Goal: Task Accomplishment & Management: Use online tool/utility

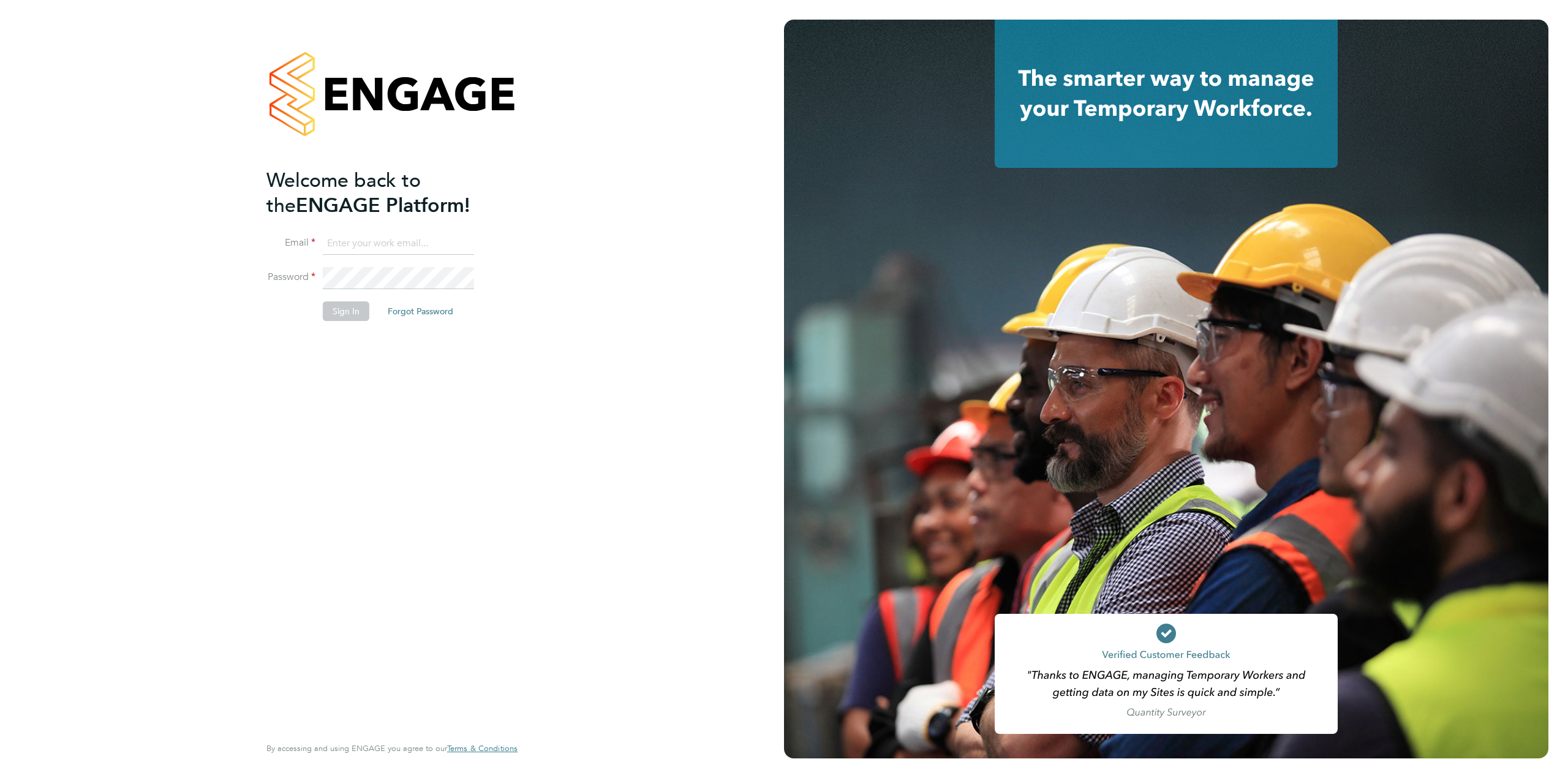
type input "Emma.fitzgibbons@linearrecruitment.co.uk"
click at [340, 311] on button "Sign In" at bounding box center [346, 311] width 47 height 20
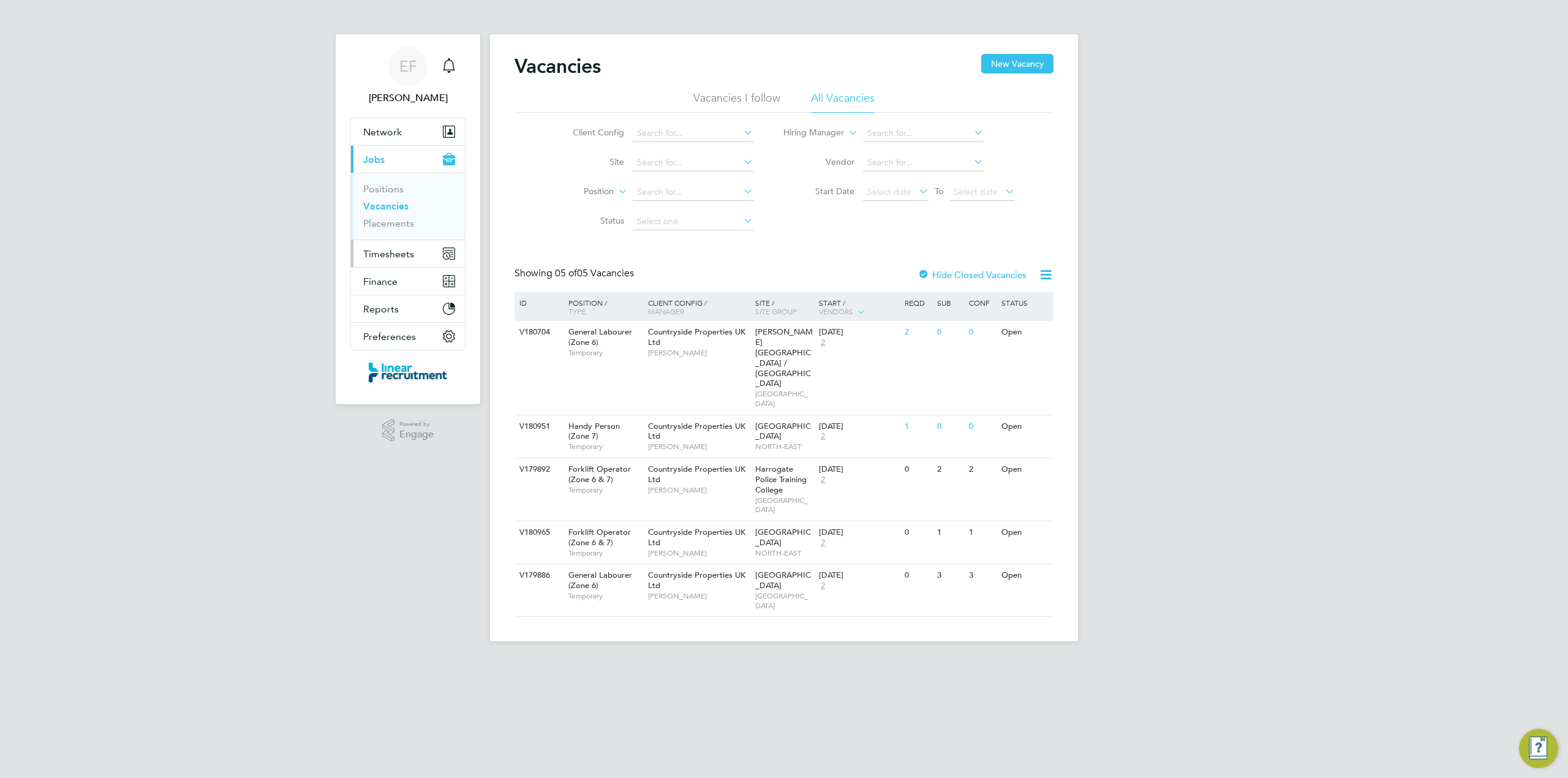
click at [381, 254] on span "Timesheets" at bounding box center [389, 253] width 51 height 12
click at [386, 218] on link "Timesheets" at bounding box center [389, 216] width 51 height 12
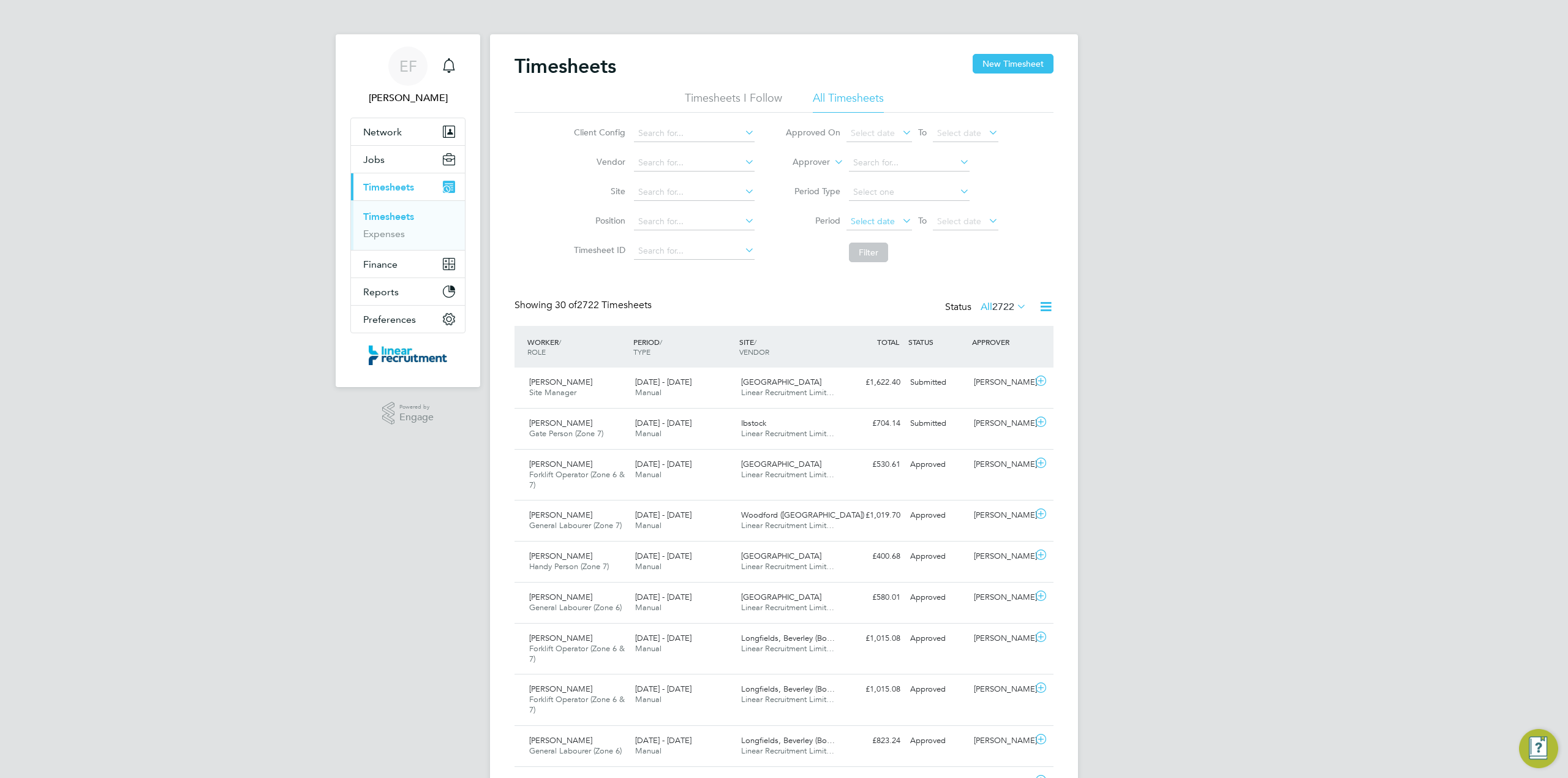
click at [883, 224] on span "Select date" at bounding box center [872, 220] width 44 height 11
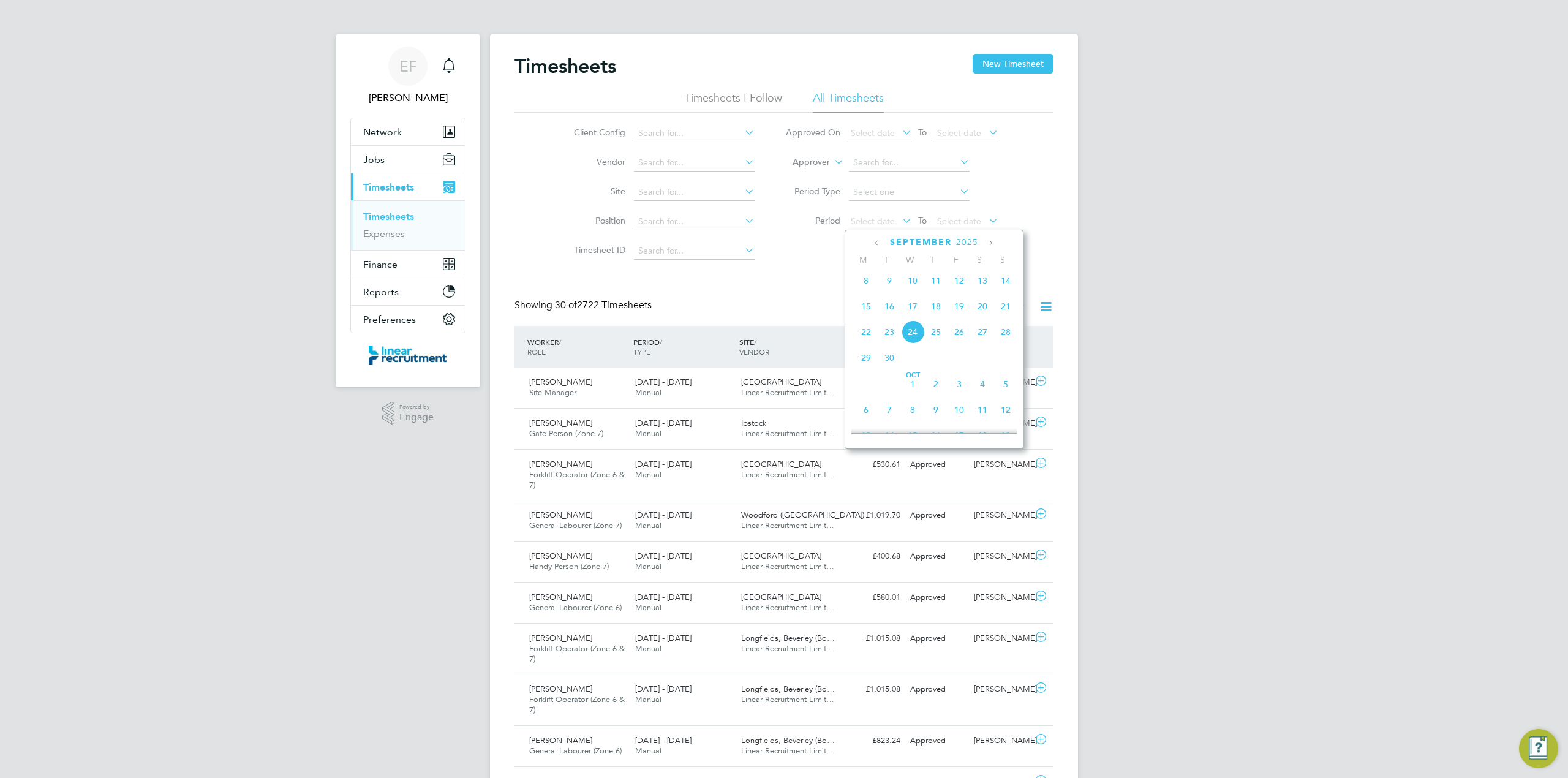
click at [868, 312] on span "15" at bounding box center [866, 306] width 23 height 23
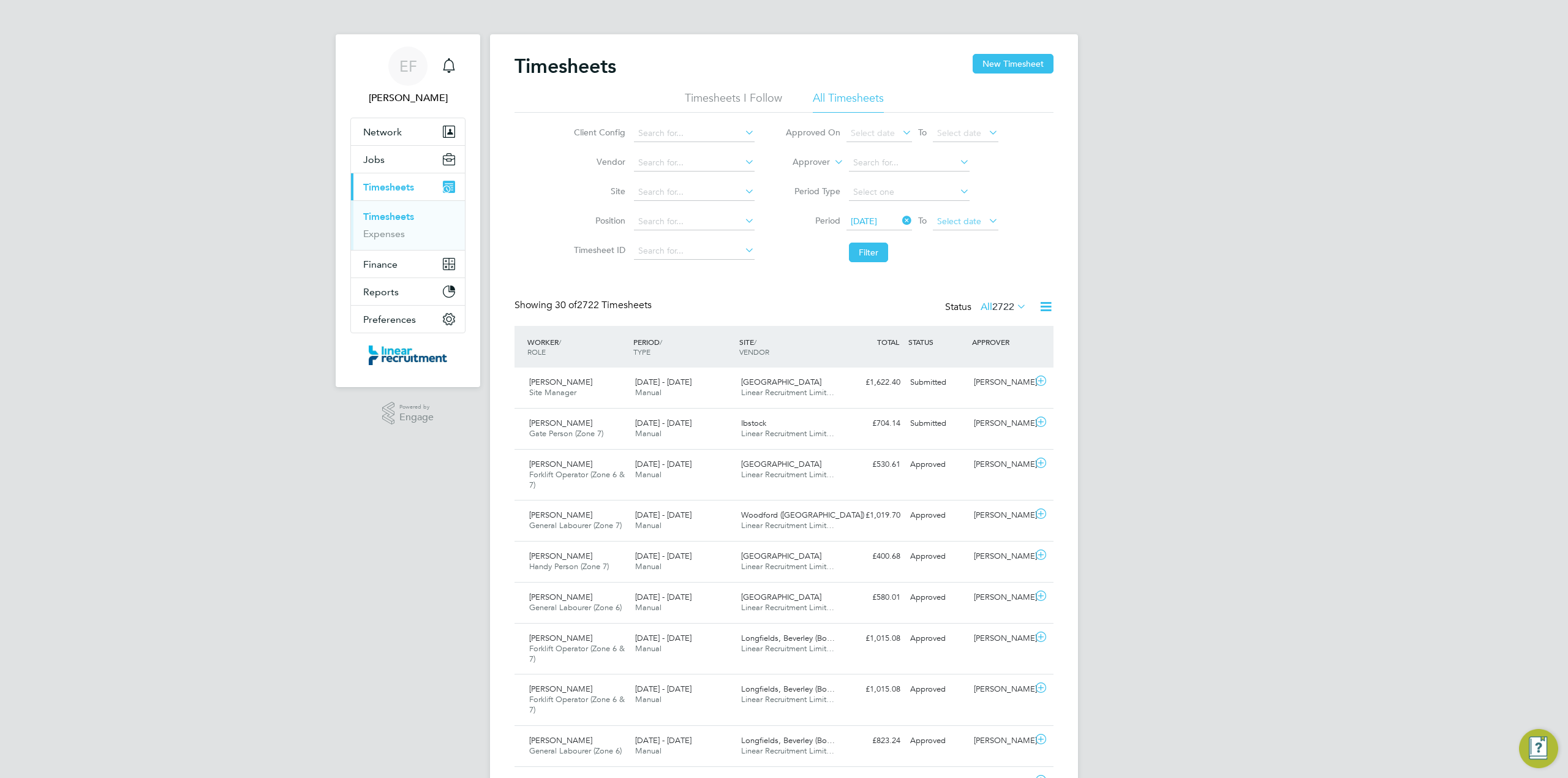
click at [954, 221] on span "Select date" at bounding box center [958, 220] width 44 height 11
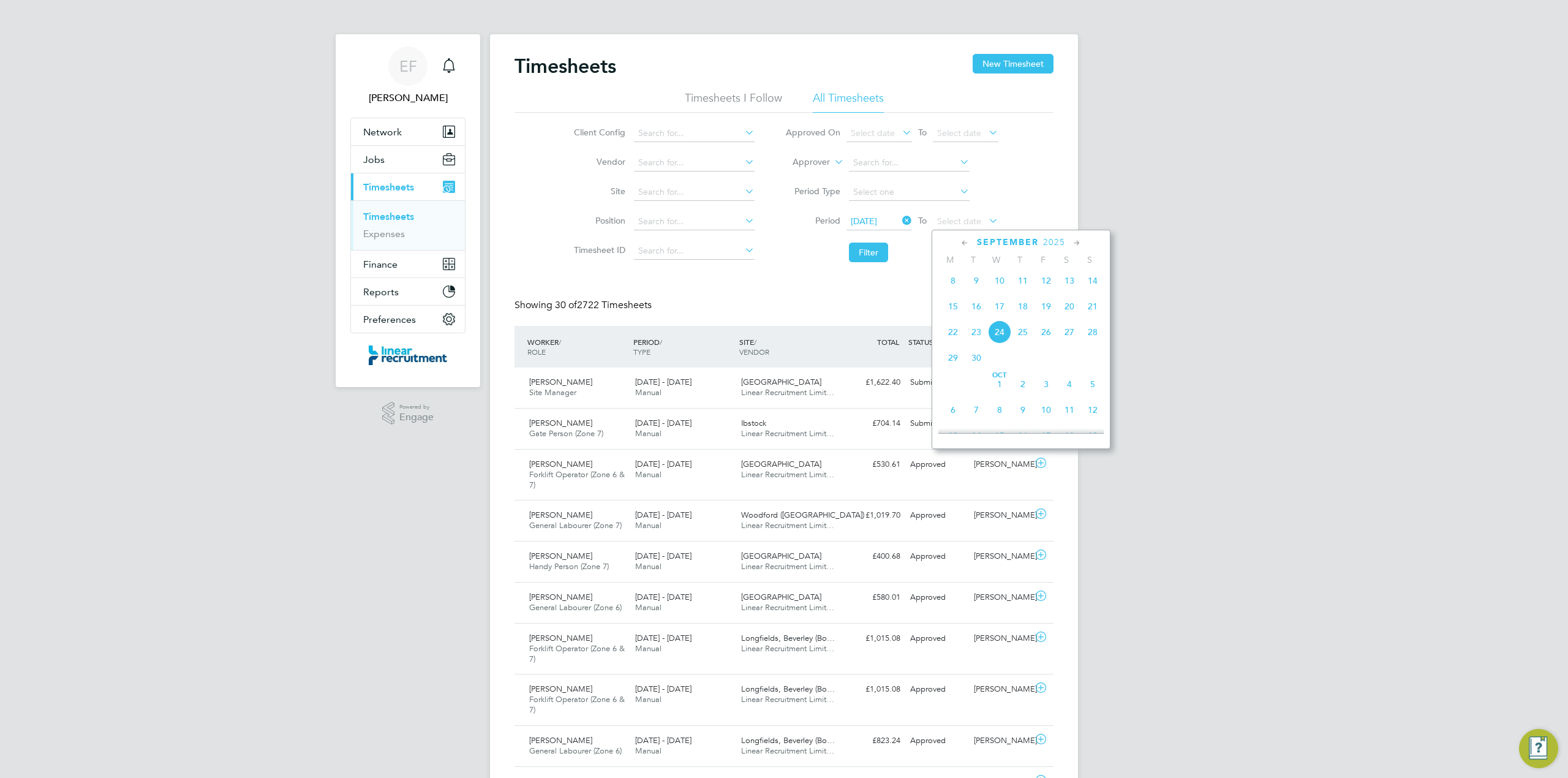
click at [1090, 311] on span "21" at bounding box center [1092, 306] width 23 height 23
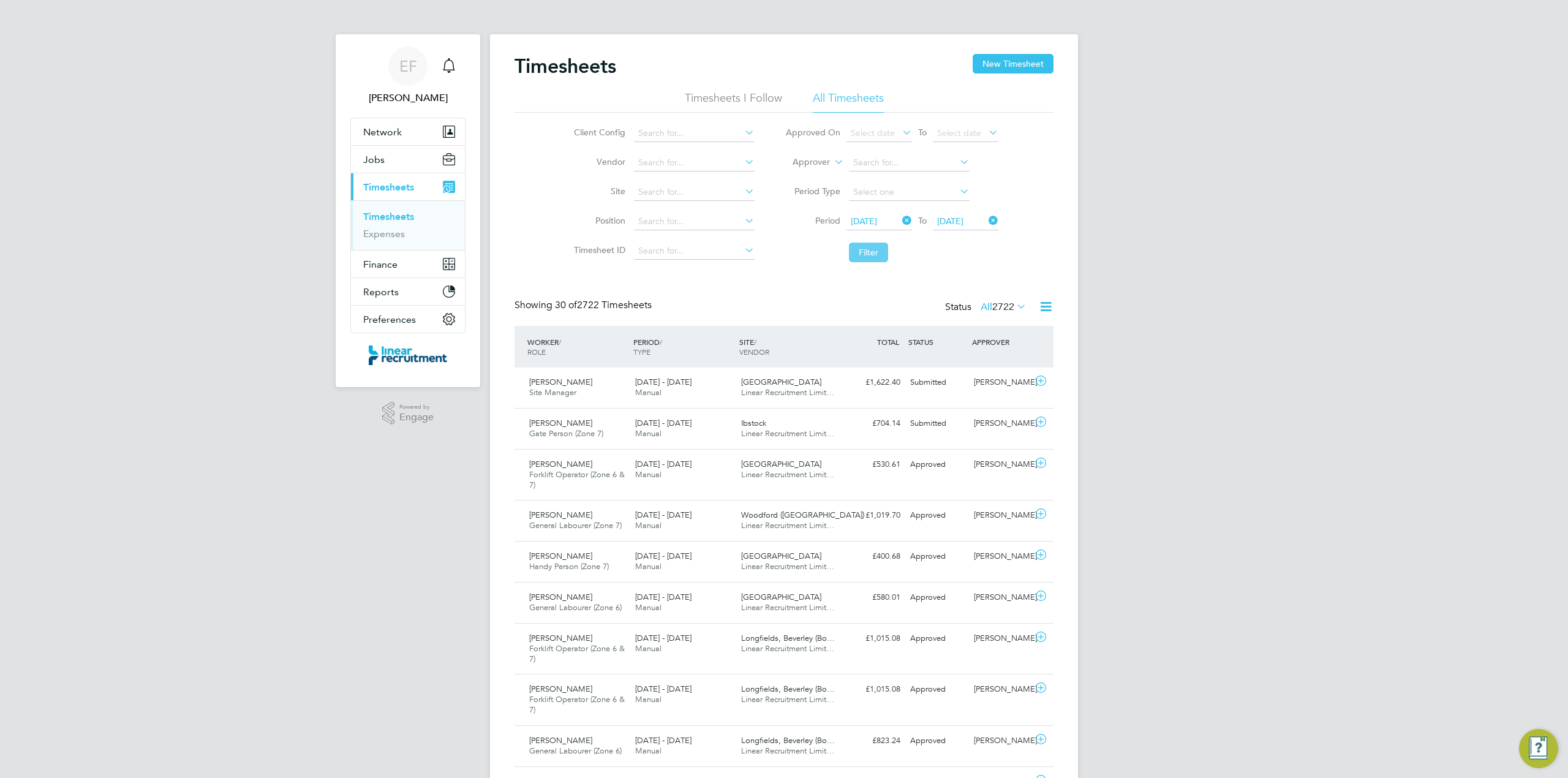
click at [862, 252] on button "Filter" at bounding box center [868, 252] width 39 height 20
click at [1003, 305] on span "38" at bounding box center [1008, 306] width 11 height 13
click at [997, 381] on li "Approved" at bounding box center [1002, 381] width 57 height 18
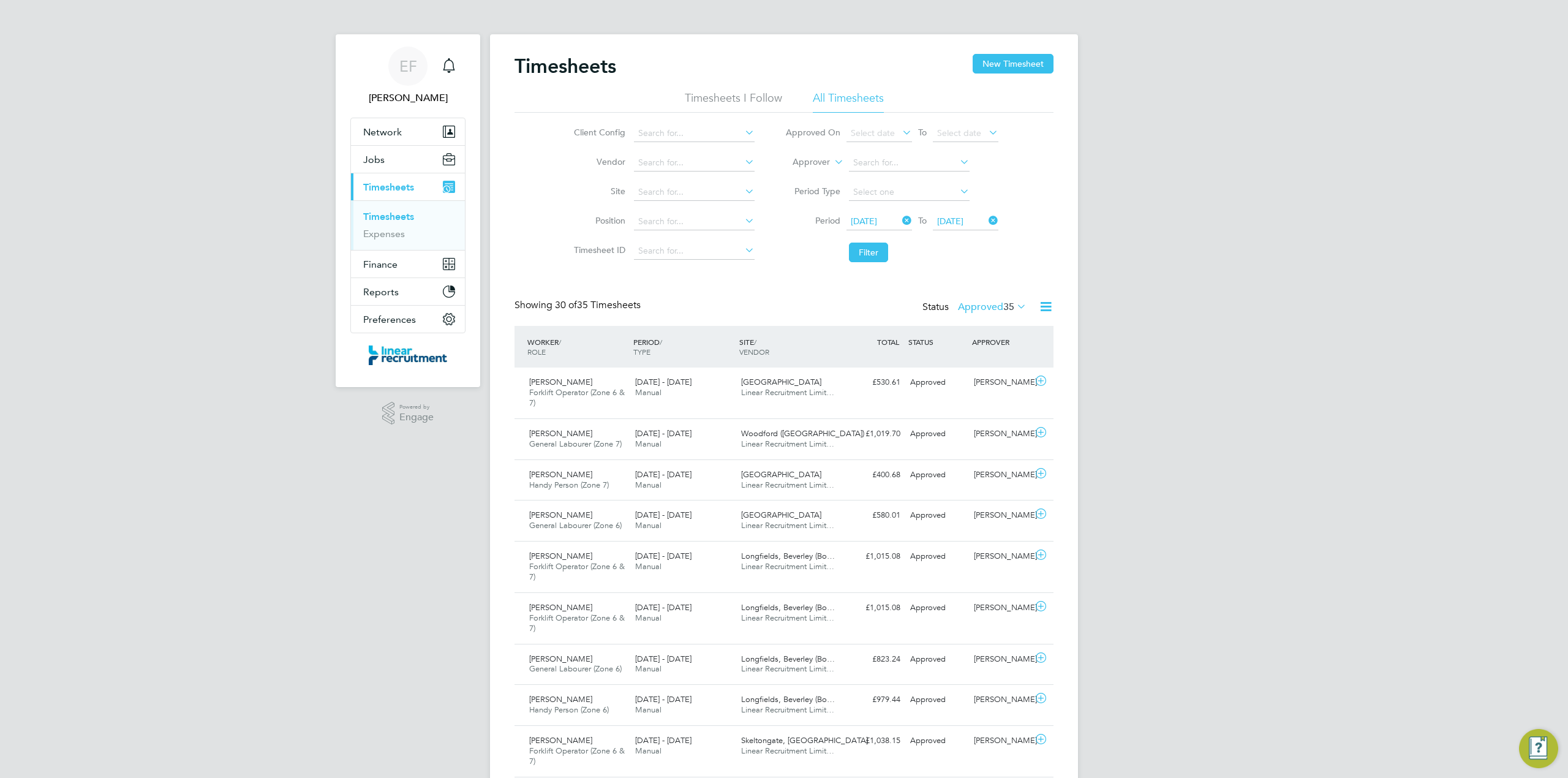
click at [1044, 307] on icon at bounding box center [1046, 306] width 16 height 16
click at [924, 361] on li "Download Timesheets Report" at bounding box center [969, 360] width 162 height 18
